Goal: Task Accomplishment & Management: Manage account settings

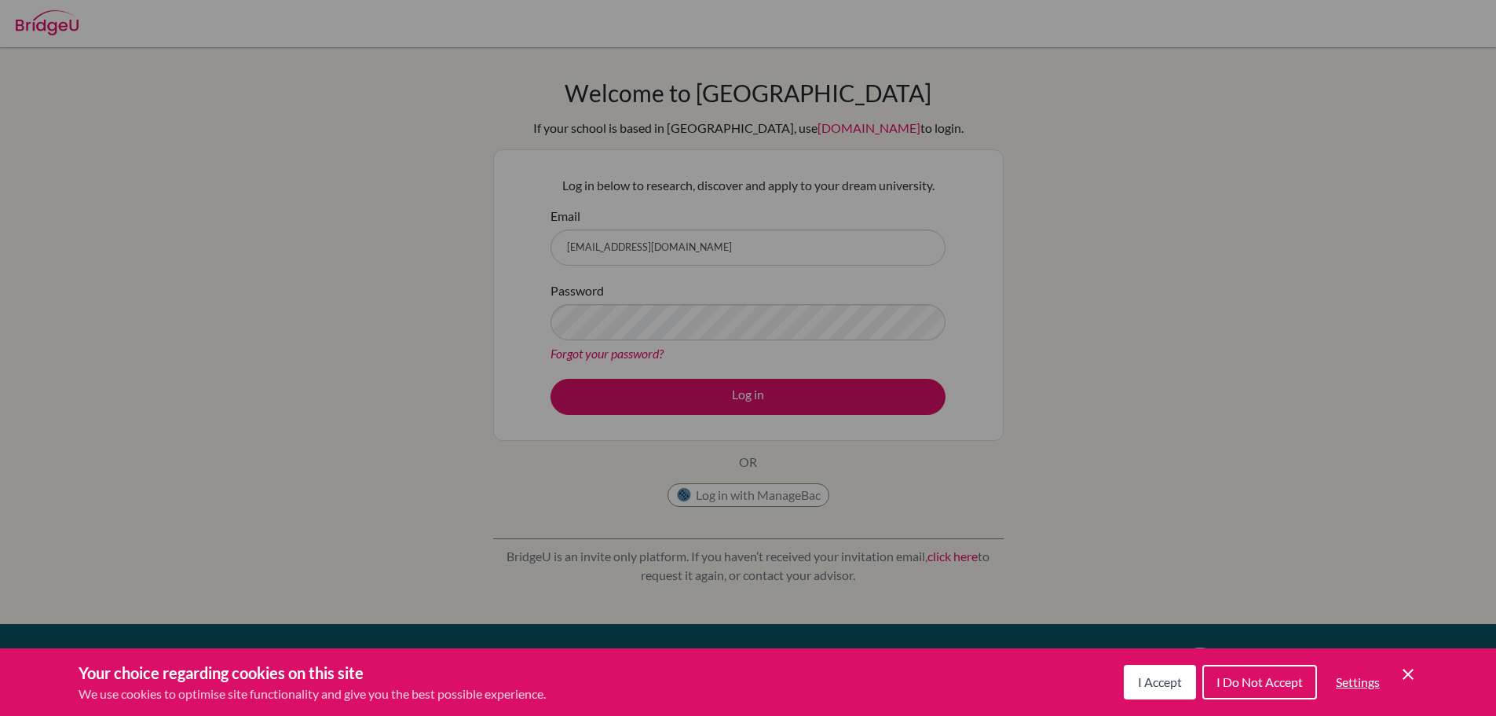
click at [1246, 691] on button "I Do Not Accept" at bounding box center [1260, 682] width 115 height 35
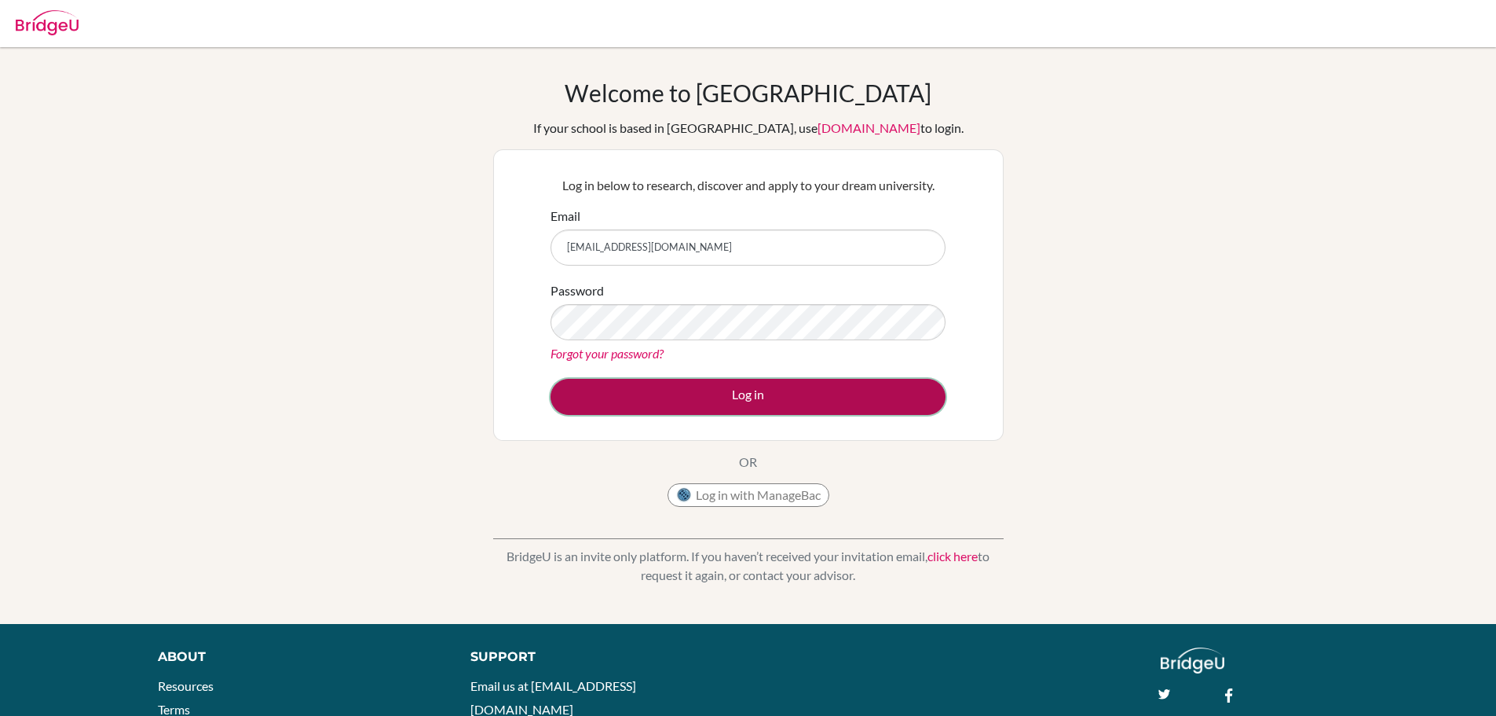
click at [826, 399] on button "Log in" at bounding box center [748, 397] width 395 height 36
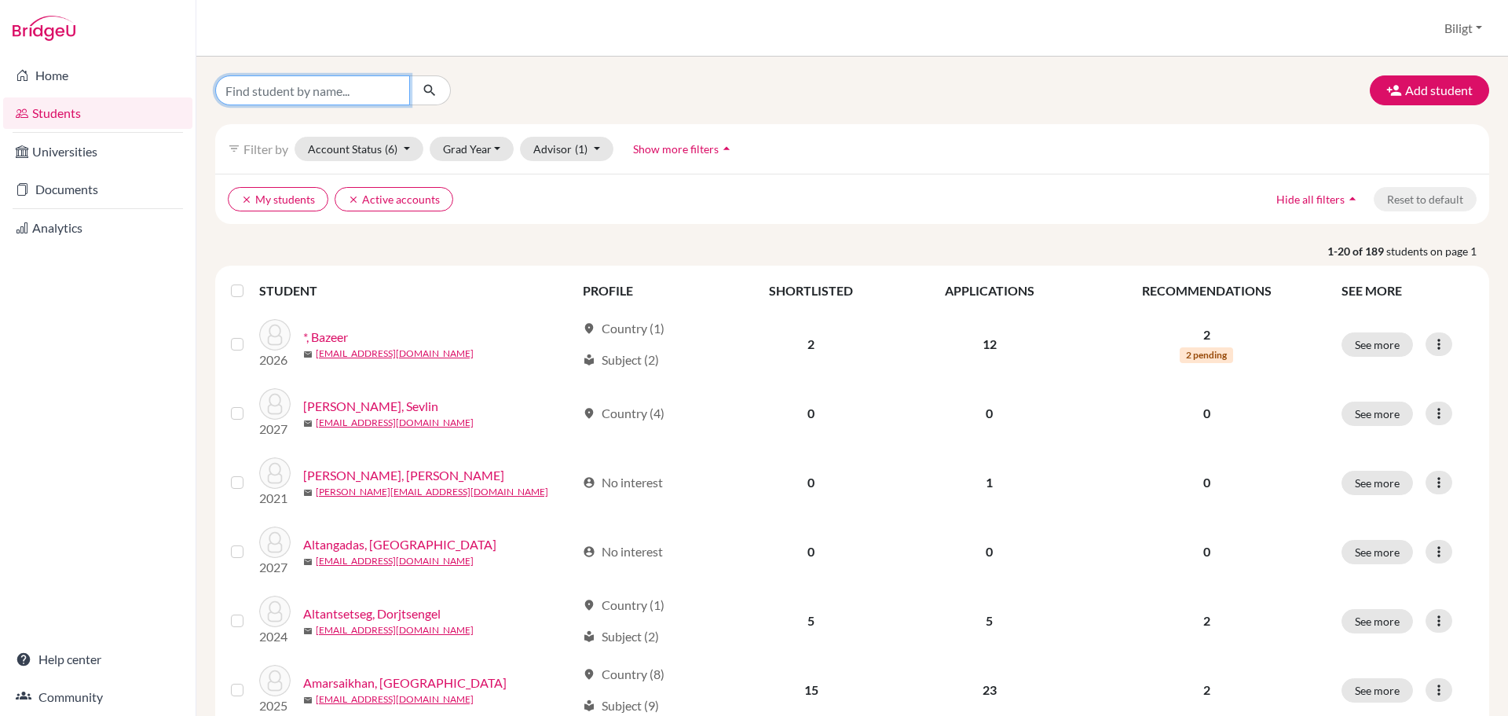
click at [271, 88] on input "Find student by name..." at bounding box center [312, 90] width 195 height 30
type input "enkhkhuslen"
click button "submit" at bounding box center [430, 90] width 42 height 30
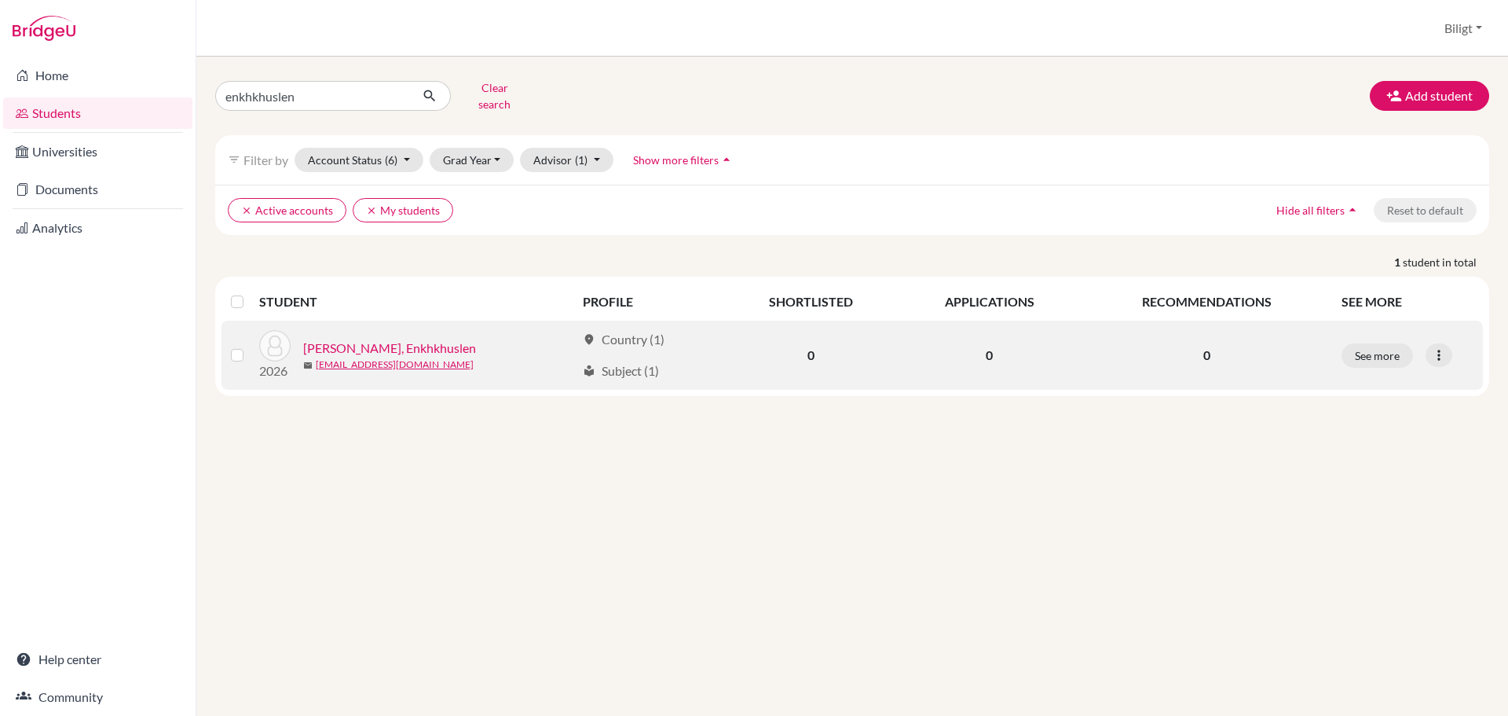
click at [408, 339] on link "[PERSON_NAME], Enkhkhuslen" at bounding box center [389, 348] width 173 height 19
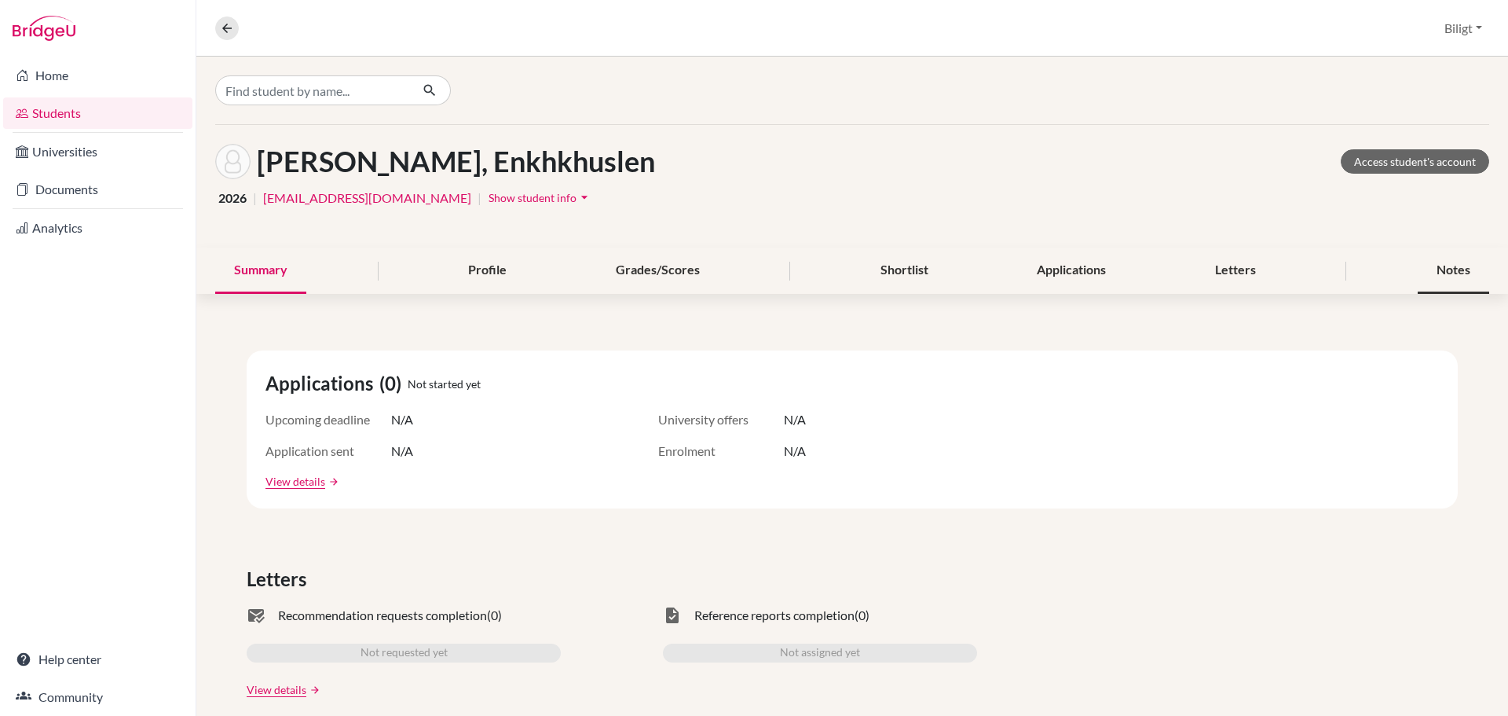
click at [1427, 262] on div "Notes" at bounding box center [1453, 270] width 71 height 46
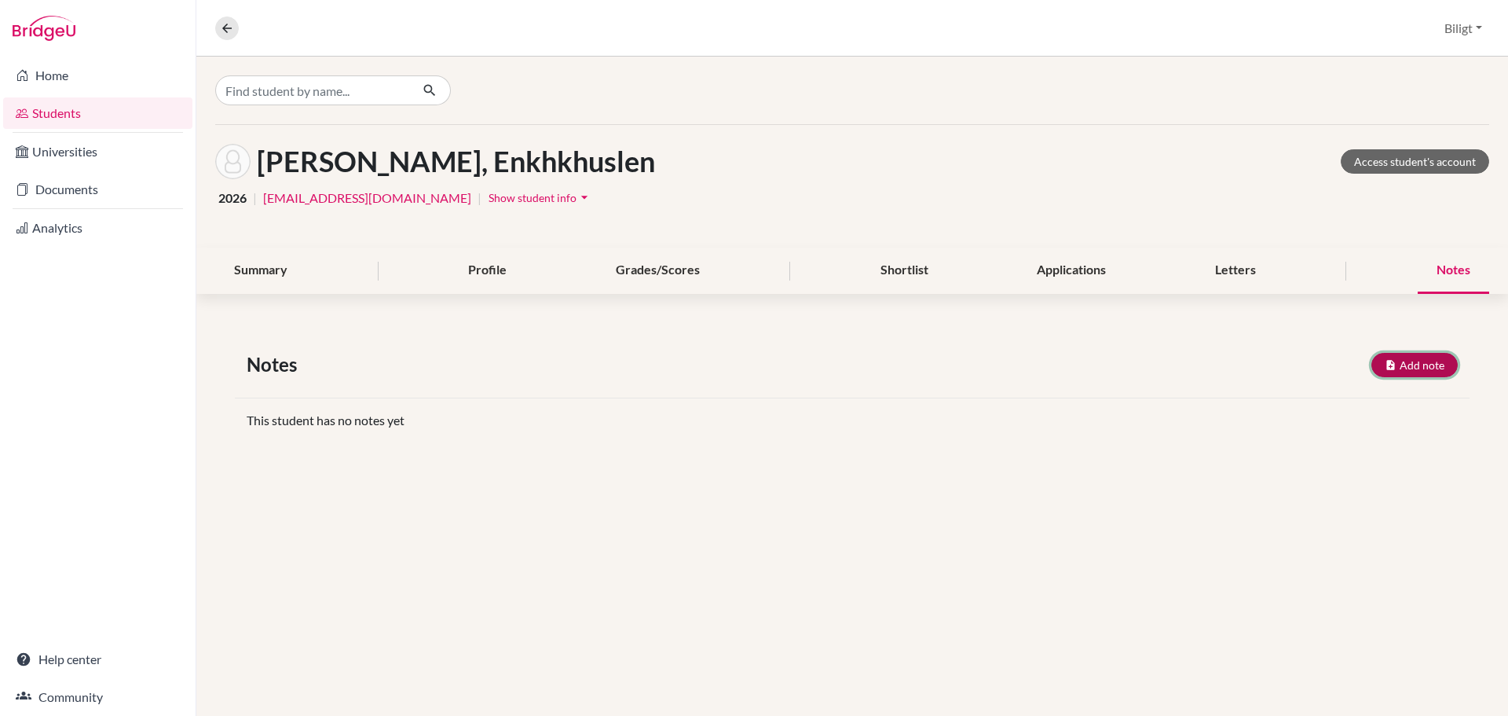
click at [1422, 365] on button "Add note" at bounding box center [1415, 365] width 86 height 24
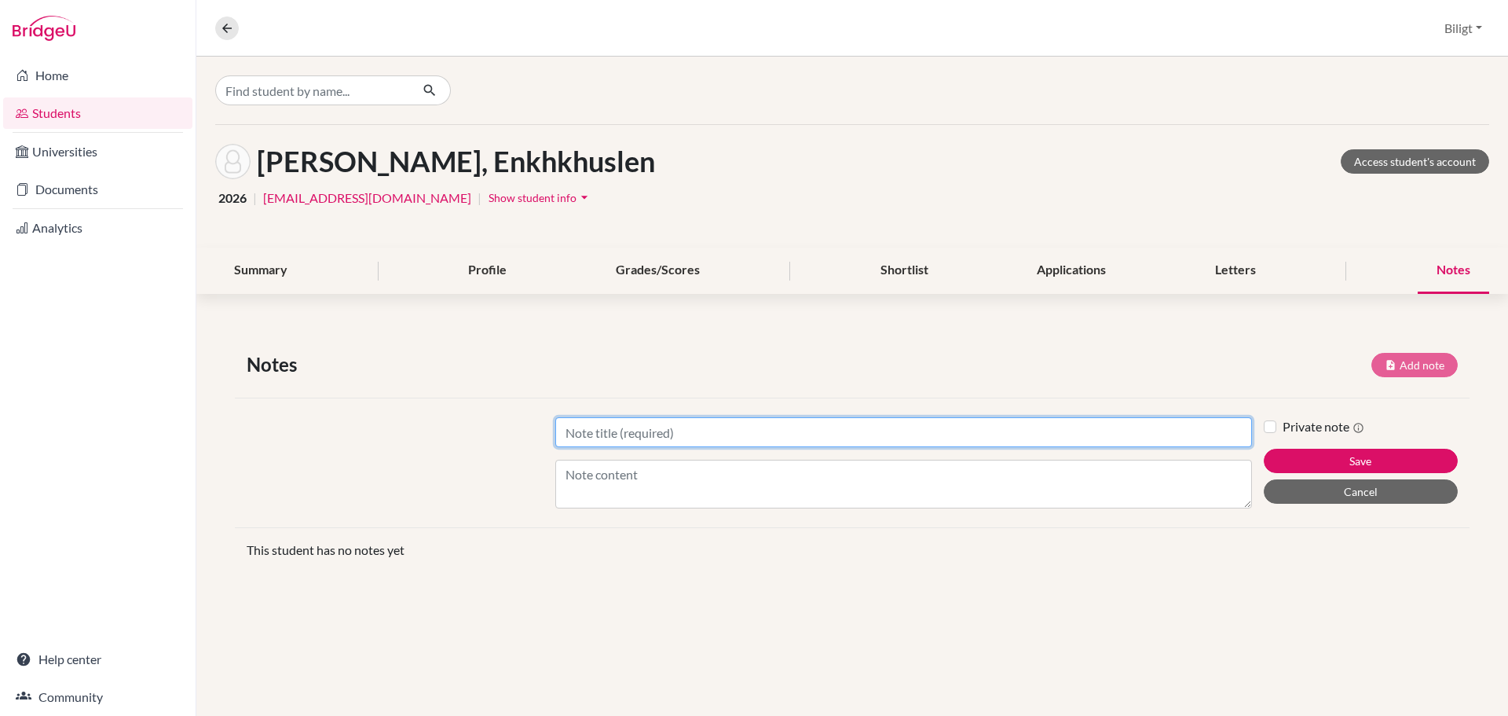
click at [1190, 429] on input "Title" at bounding box center [903, 432] width 697 height 30
type input "E"
type input "Session 1st"
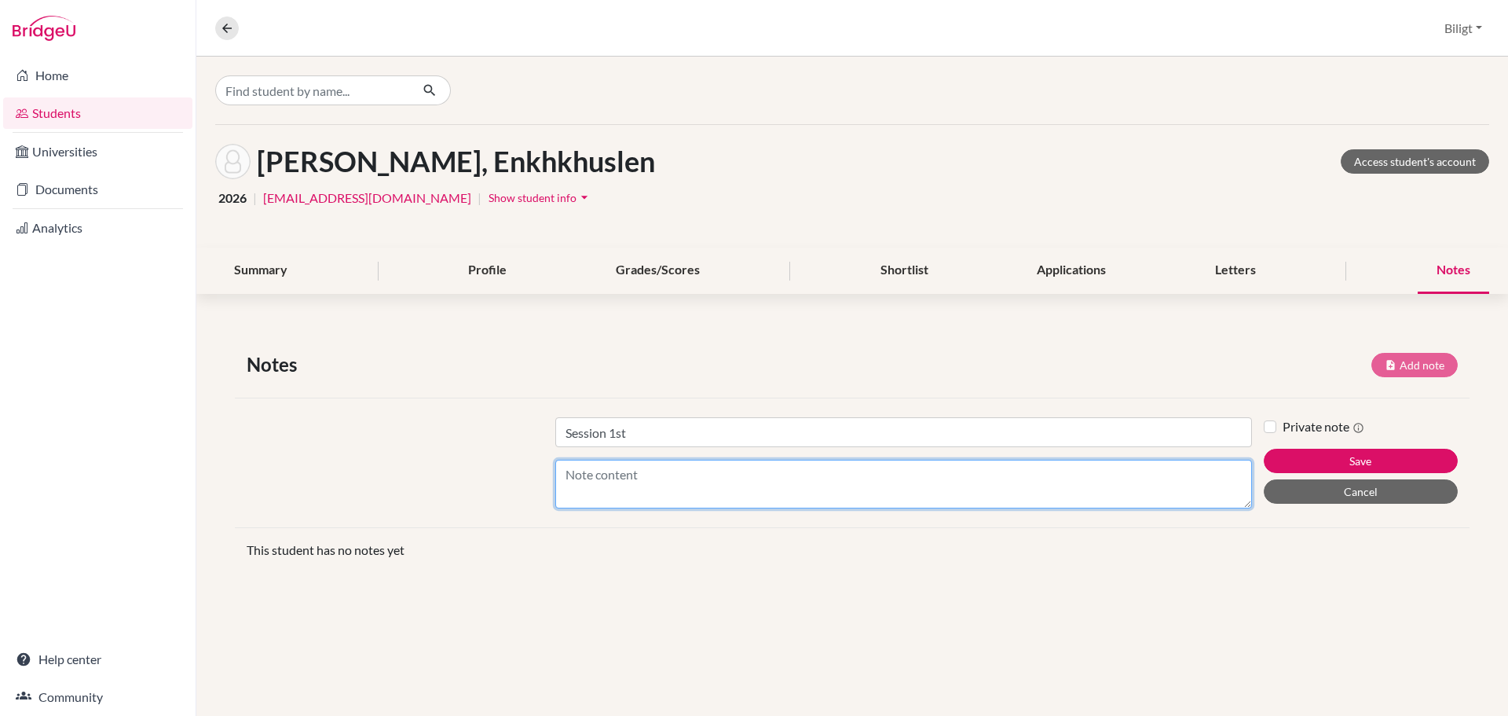
click at [955, 492] on textarea "Content" at bounding box center [903, 484] width 697 height 49
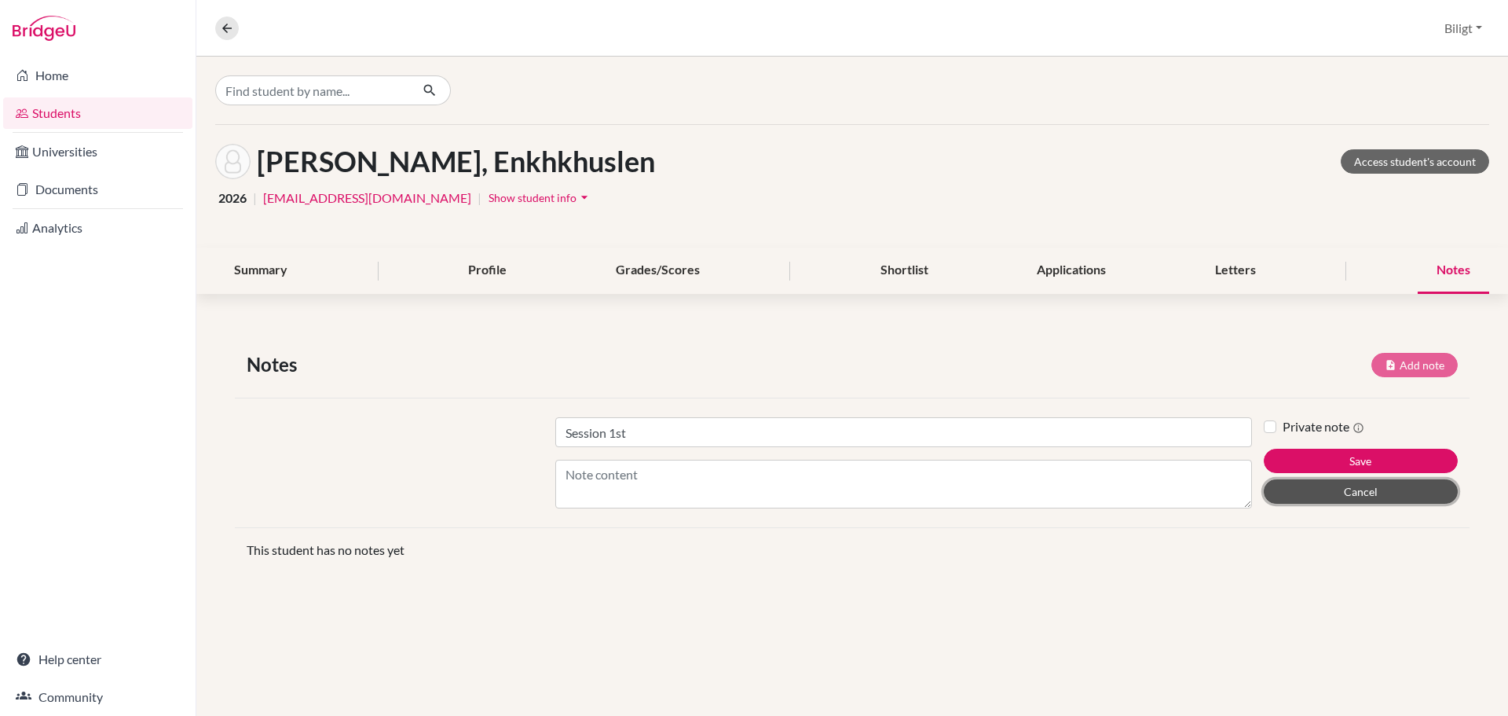
click at [1407, 489] on button "Cancel" at bounding box center [1361, 491] width 194 height 24
